Goal: Information Seeking & Learning: Learn about a topic

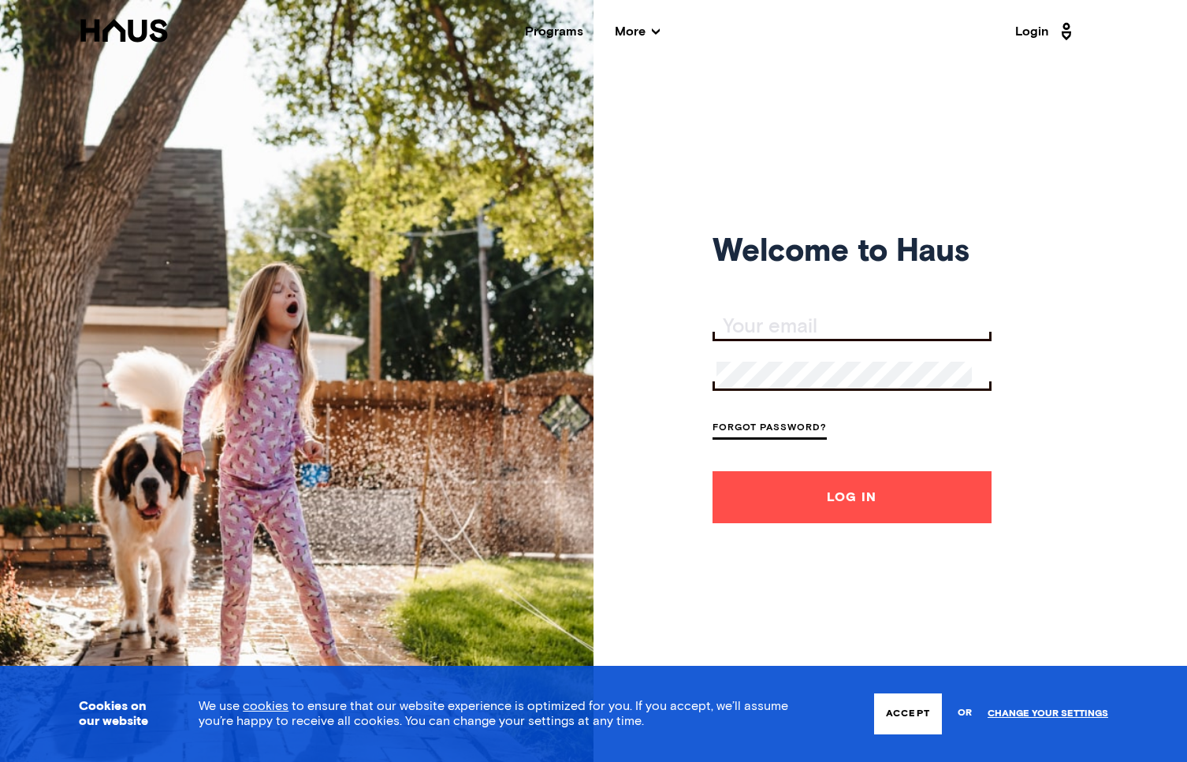
click at [830, 335] on div at bounding box center [851, 328] width 279 height 28
type input "woodashton215@gmail.com"
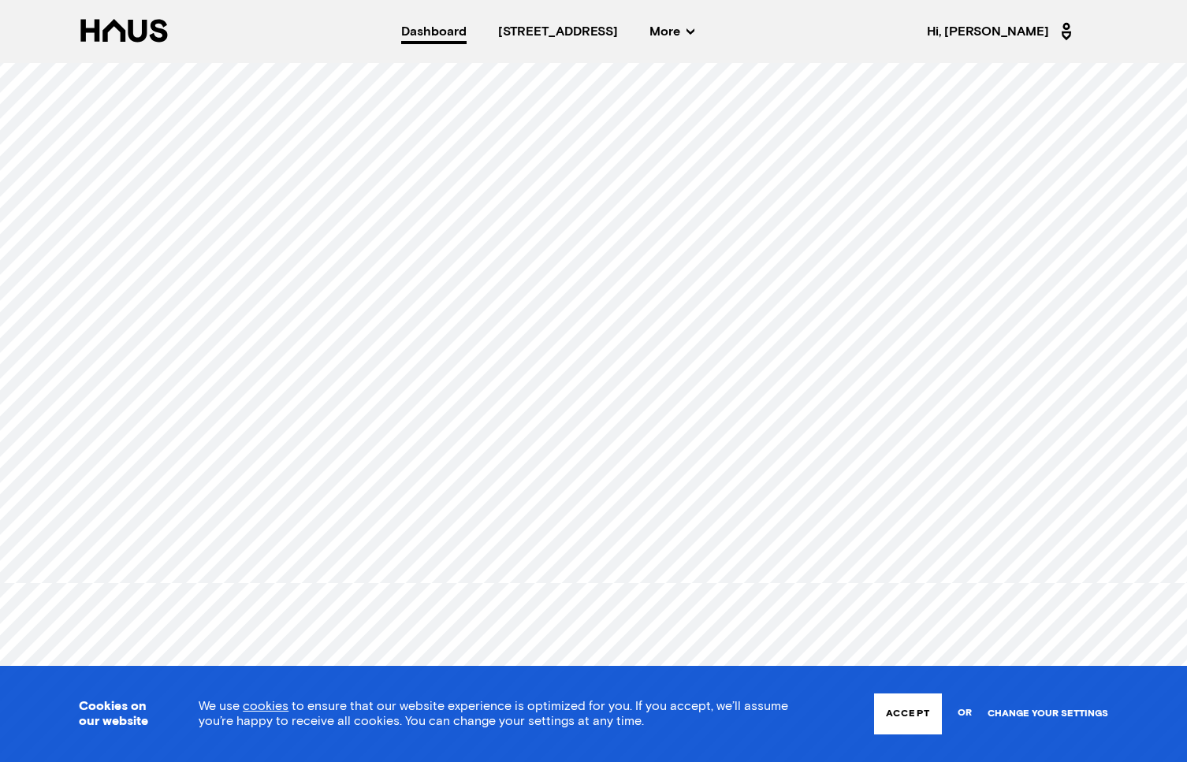
click at [1023, 710] on link "Change your settings" at bounding box center [1047, 713] width 121 height 11
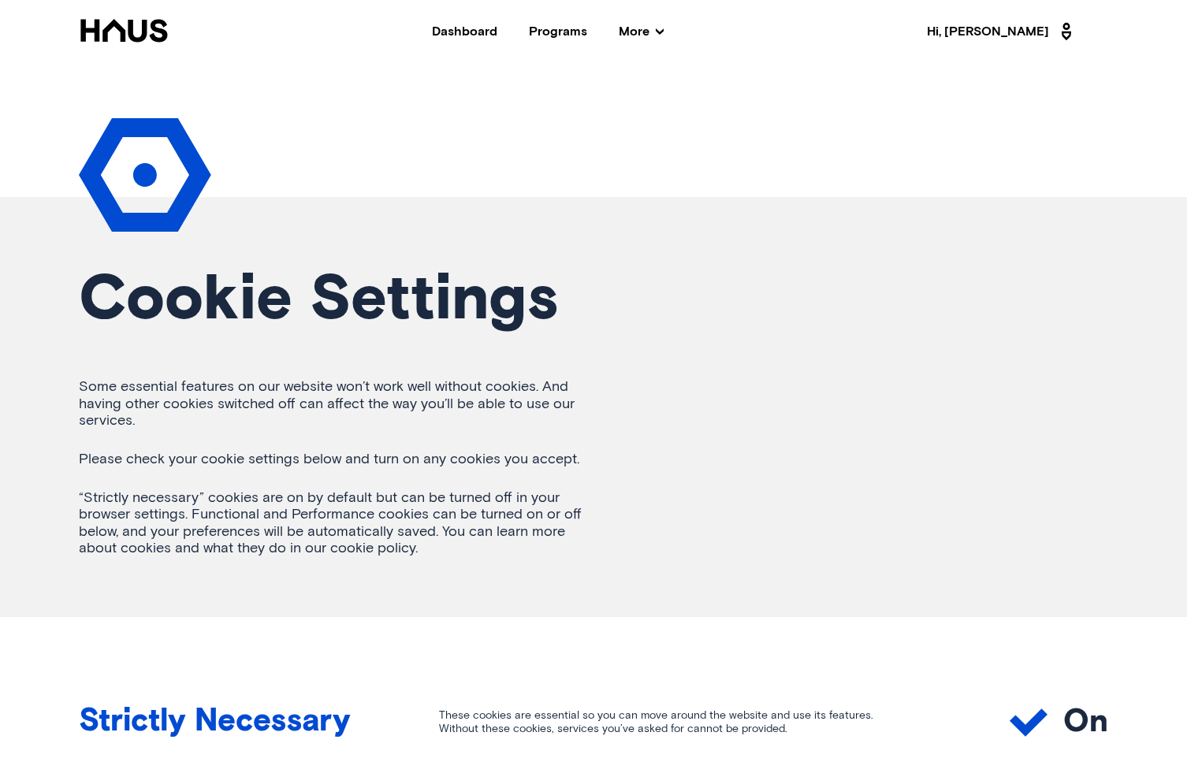
click at [496, 34] on div "Dashboard" at bounding box center [464, 31] width 65 height 13
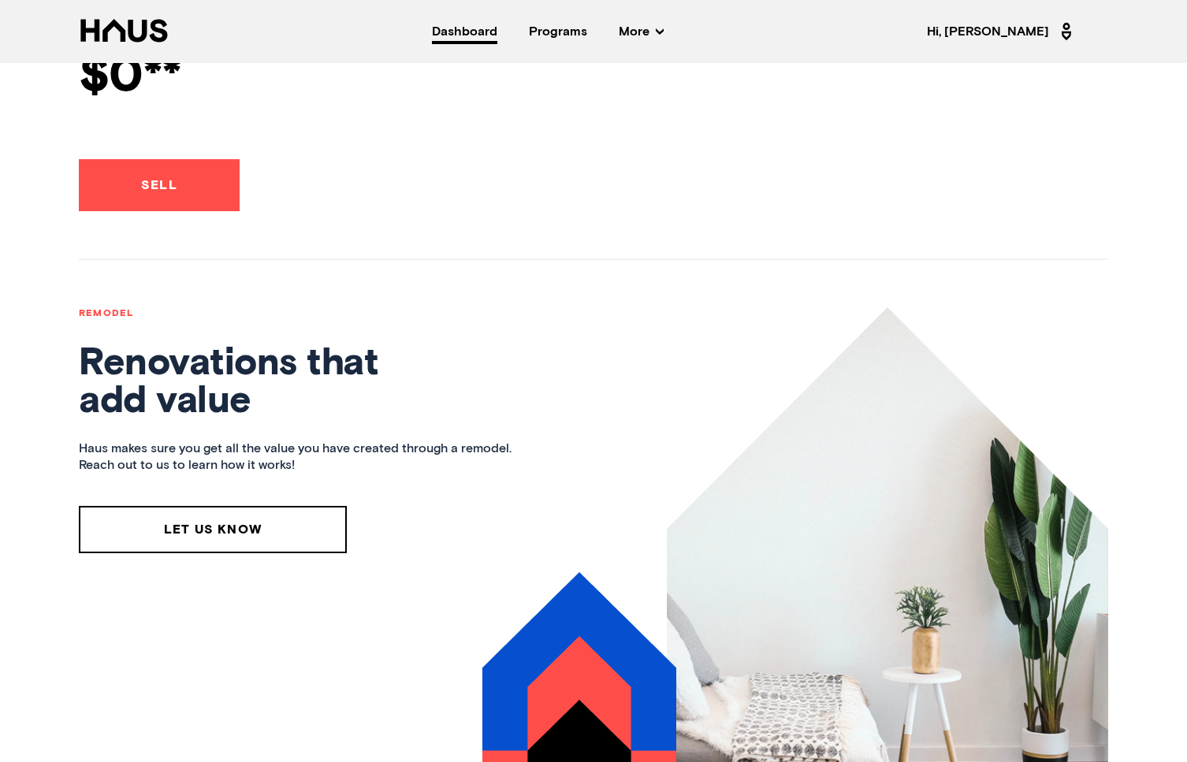
scroll to position [1418, 0]
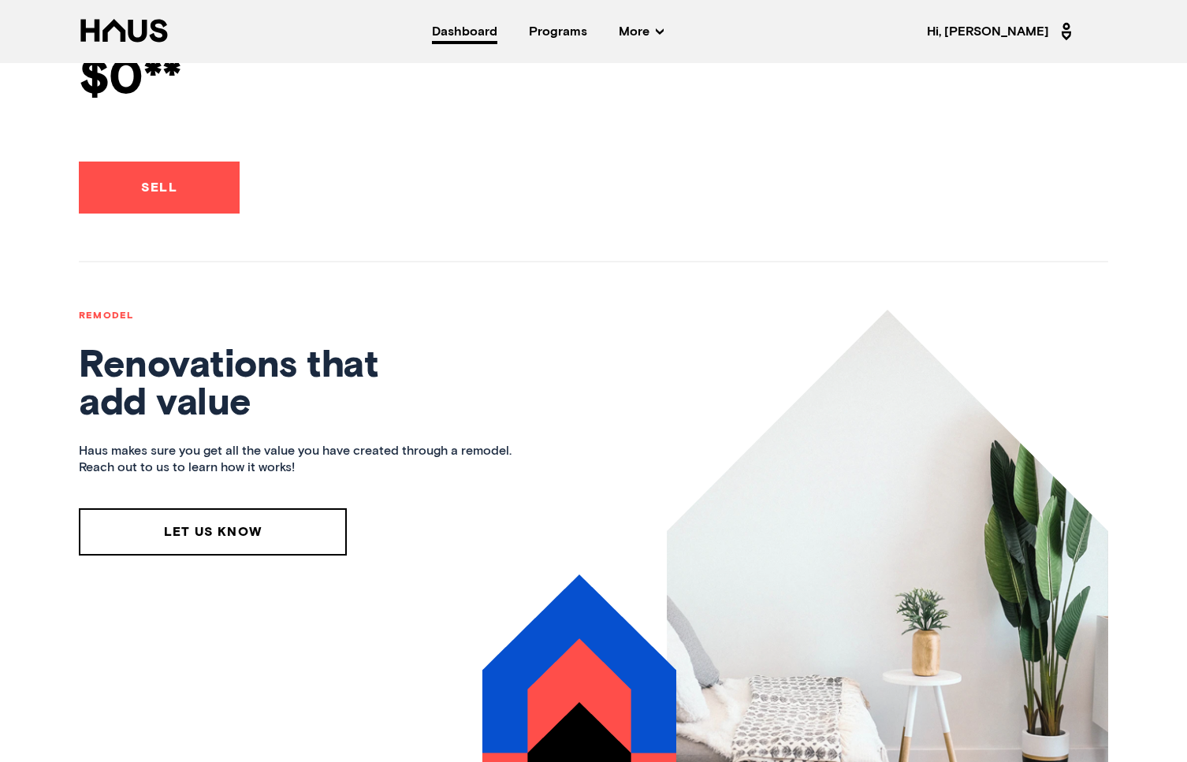
click at [663, 32] on span "More" at bounding box center [640, 31] width 45 height 13
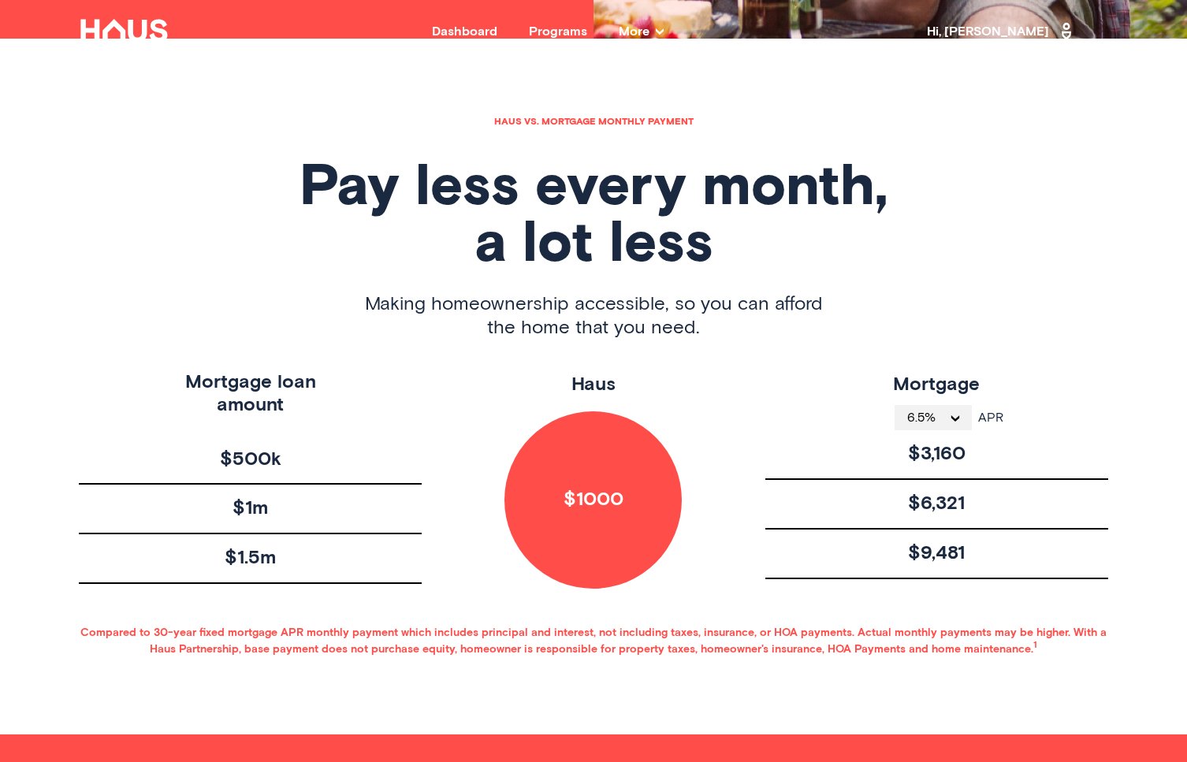
scroll to position [725, 0]
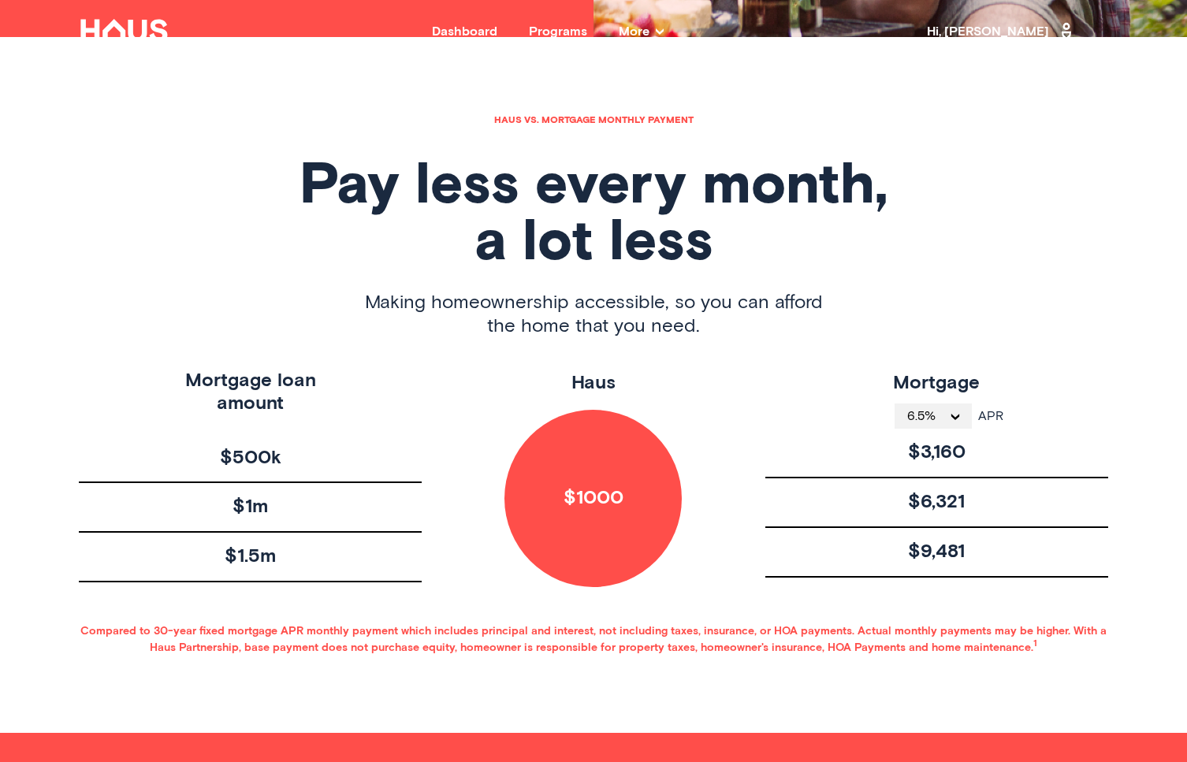
click at [940, 422] on span "6.5%" at bounding box center [927, 416] width 41 height 13
click at [938, 450] on li "4%" at bounding box center [932, 445] width 77 height 32
click at [608, 490] on span "$1000" at bounding box center [593, 498] width 60 height 23
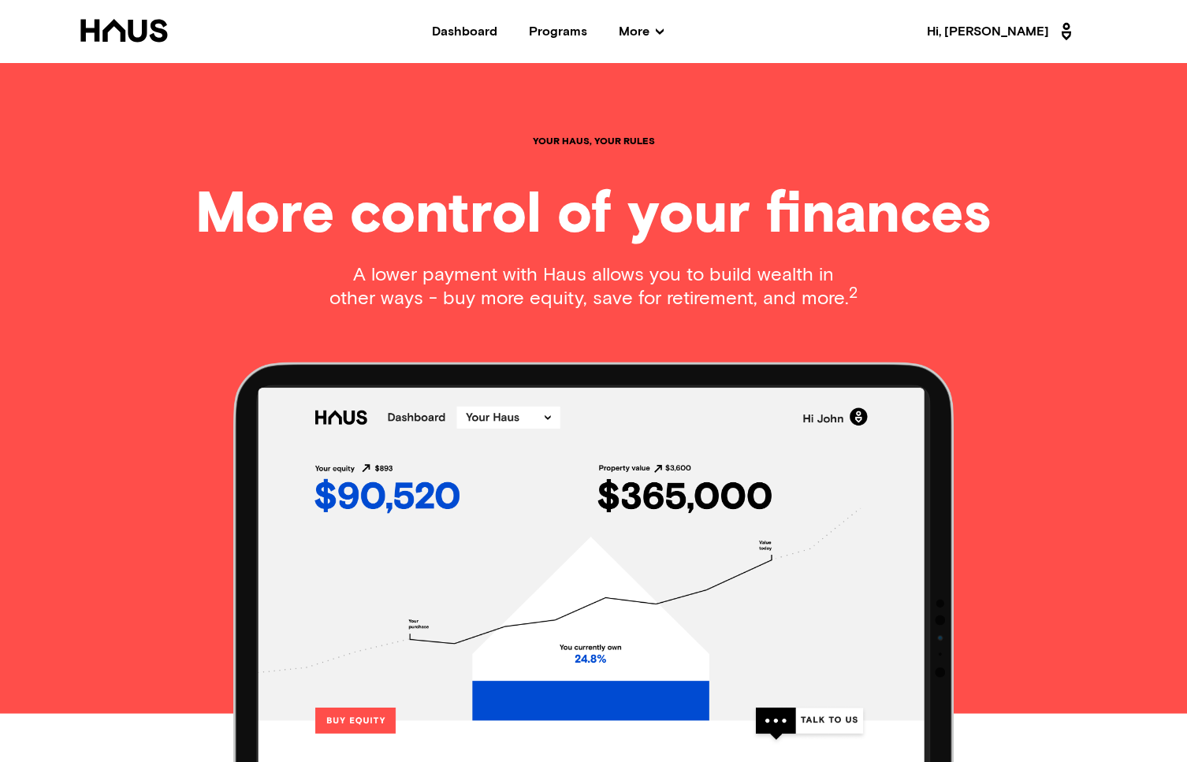
scroll to position [1400, 0]
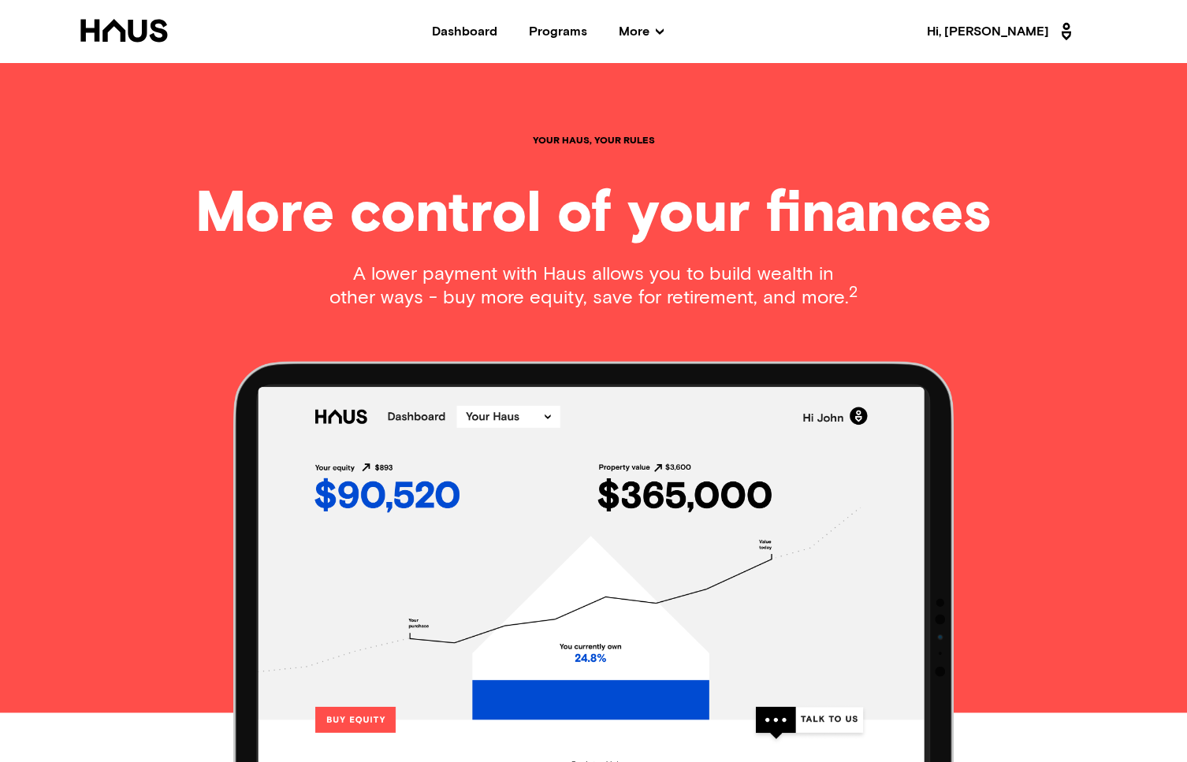
click at [849, 289] on sup "2" at bounding box center [853, 292] width 9 height 16
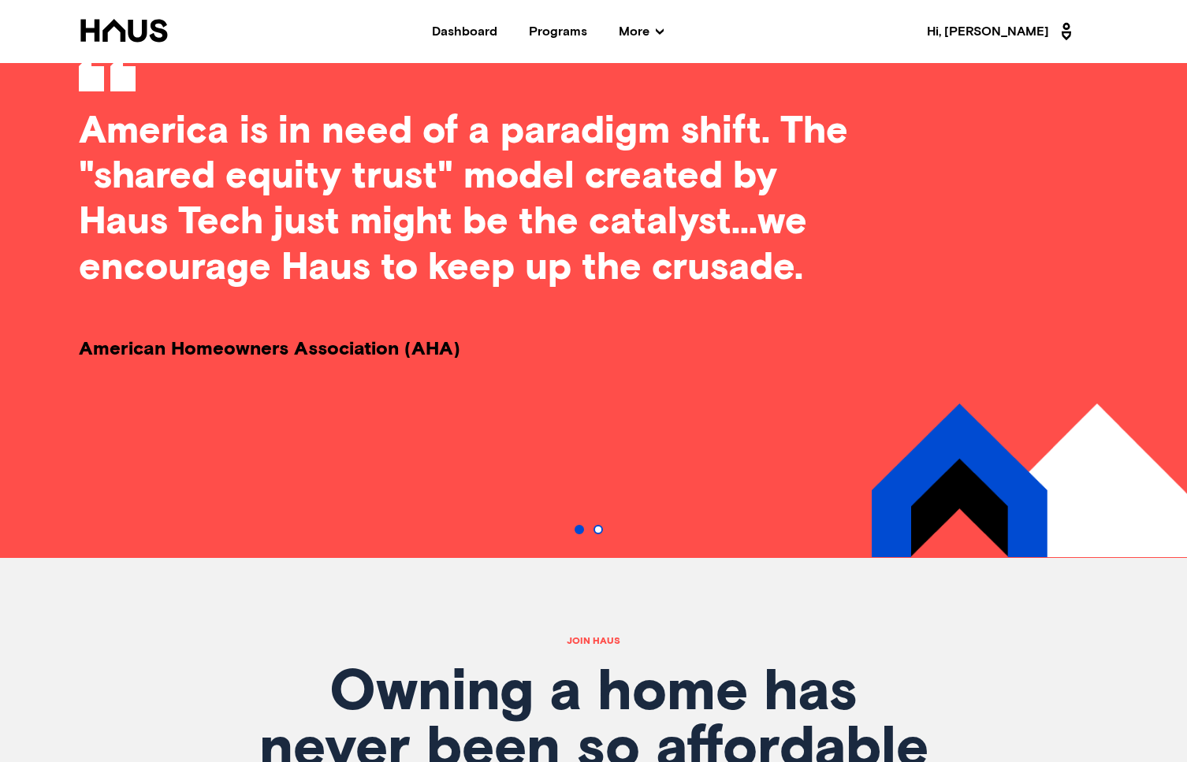
scroll to position [5121, 0]
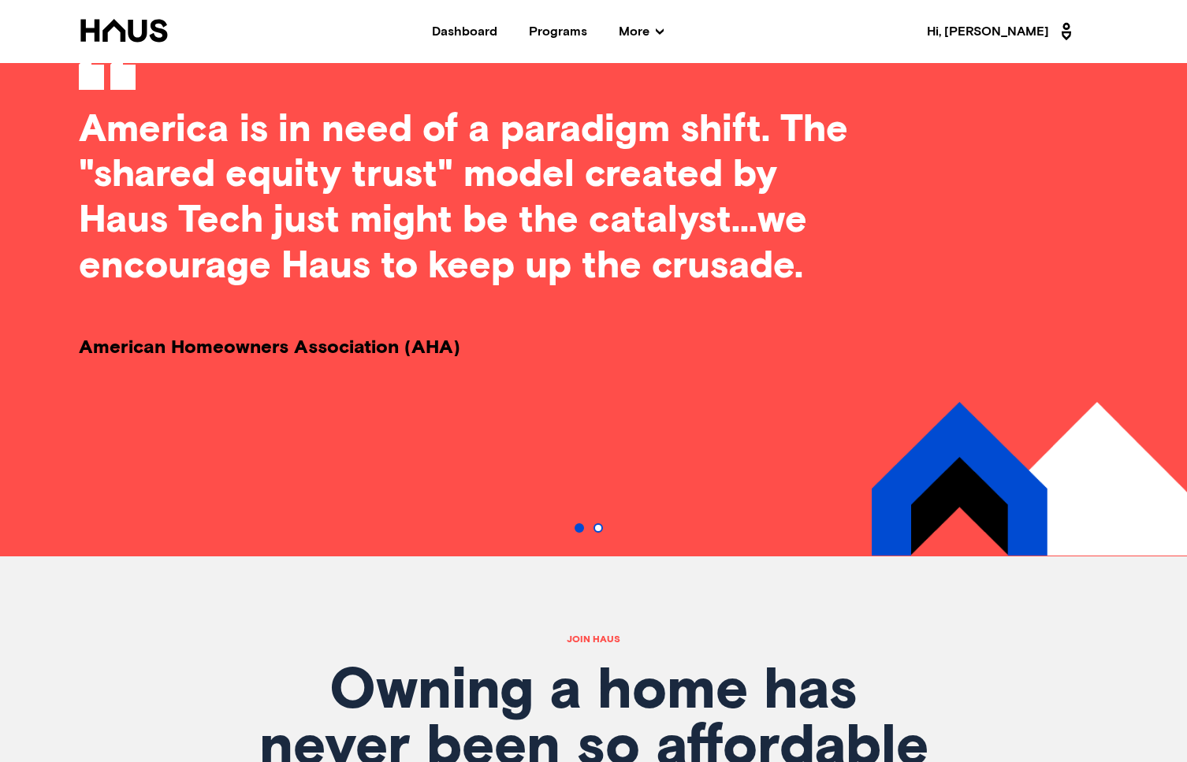
click at [596, 523] on button "Go to slide 2" at bounding box center [597, 527] width 9 height 9
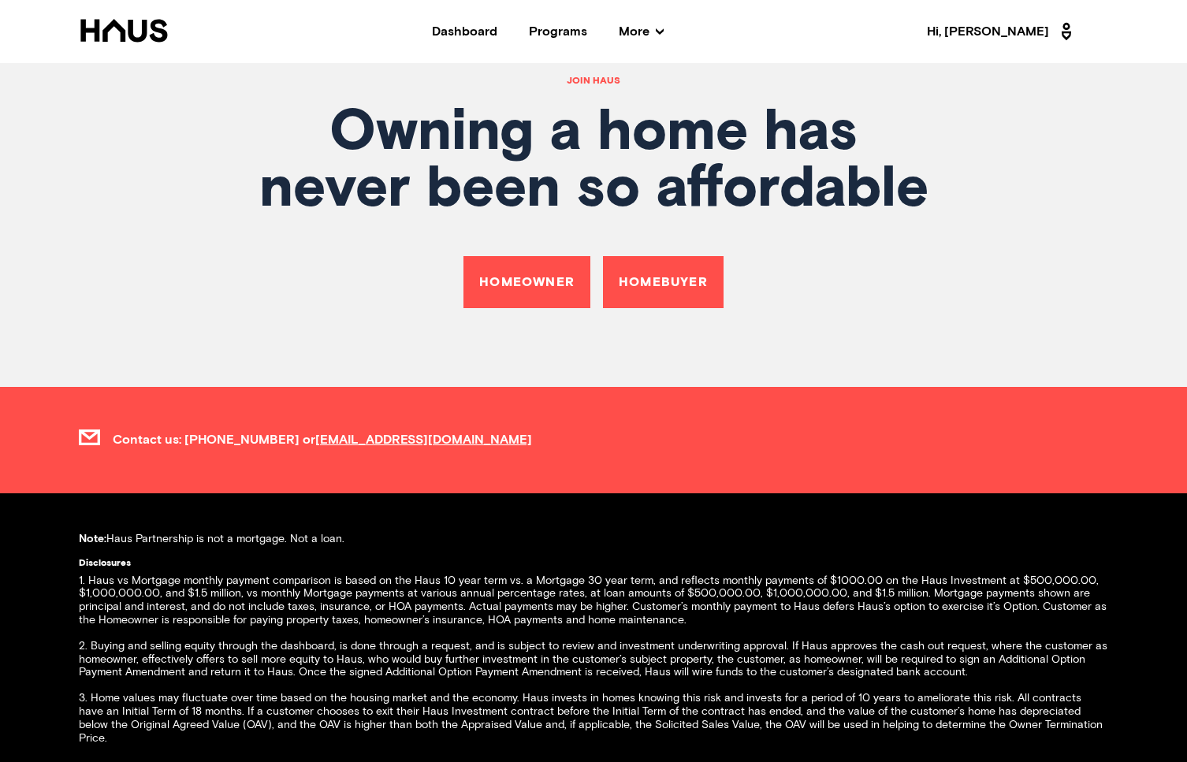
scroll to position [5728, 0]
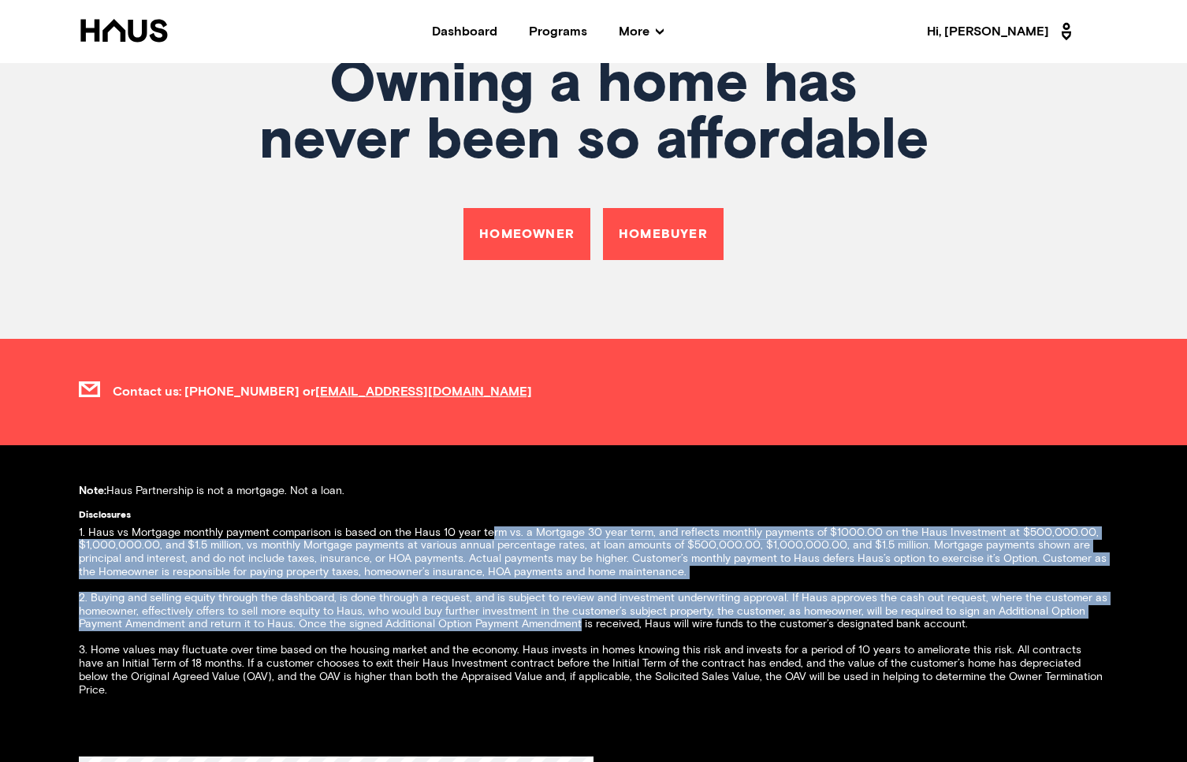
drag, startPoint x: 488, startPoint y: 507, endPoint x: 579, endPoint y: 597, distance: 127.6
click at [579, 597] on div "Note: Haus Partnership is not a mortgage. Not a loan. Disclosures 1. Haus vs Mo…" at bounding box center [593, 597] width 1187 height 225
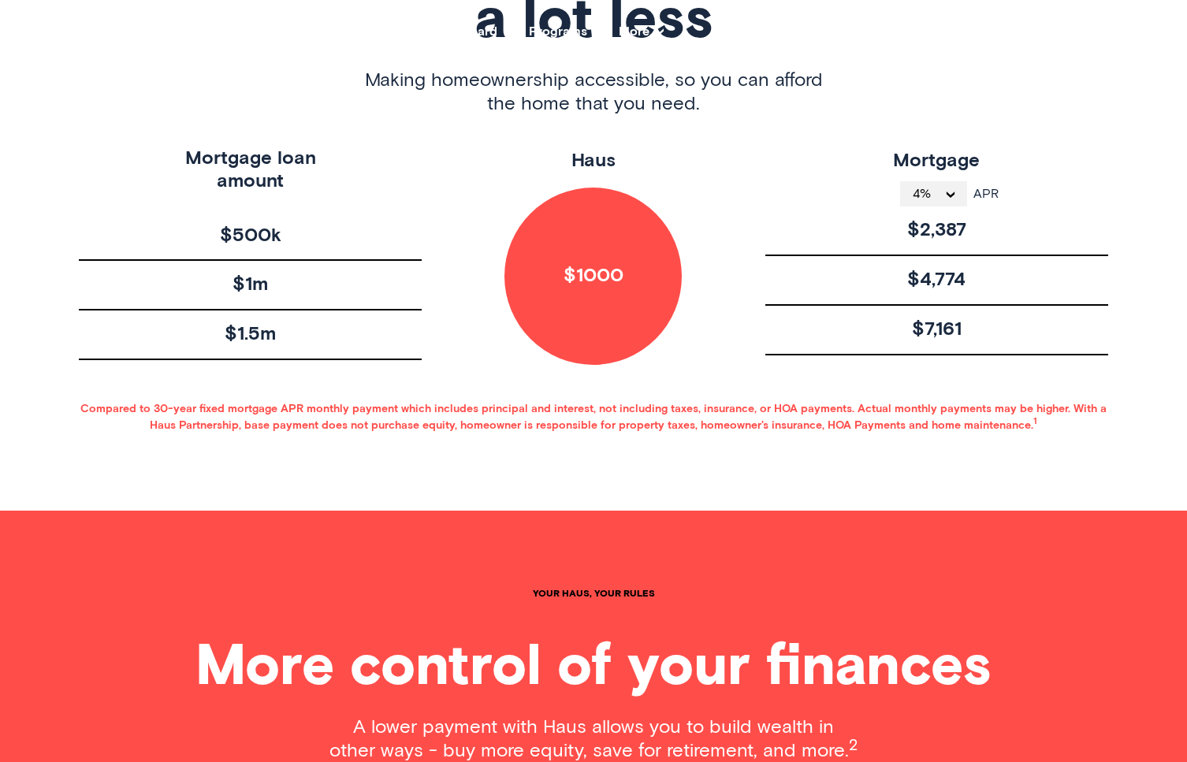
scroll to position [0, 0]
